Goal: Information Seeking & Learning: Learn about a topic

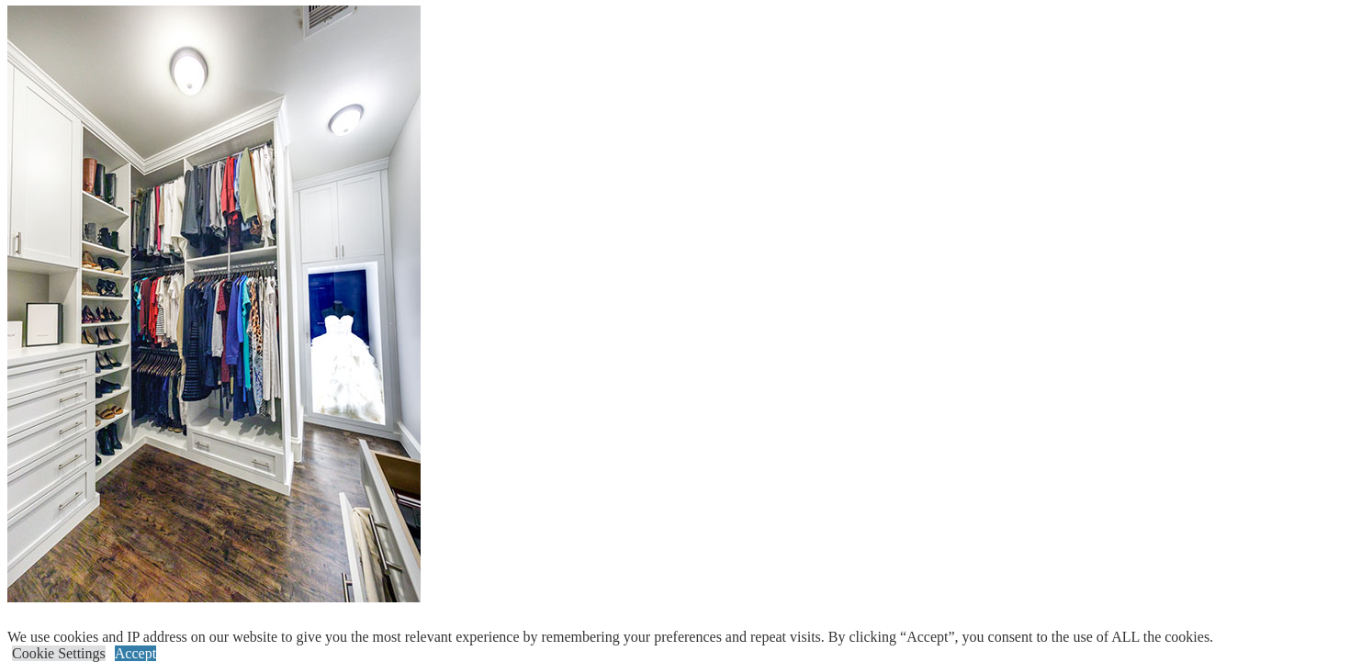
scroll to position [1978, 0]
